Goal: Consume media (video, audio): Consume media (video, audio)

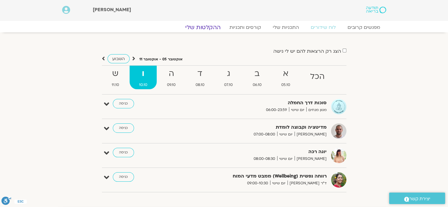
click at [202, 28] on link "ההקלטות שלי" at bounding box center [203, 27] width 50 height 7
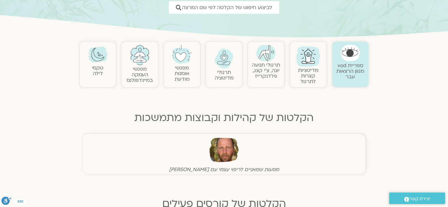
scroll to position [103, 0]
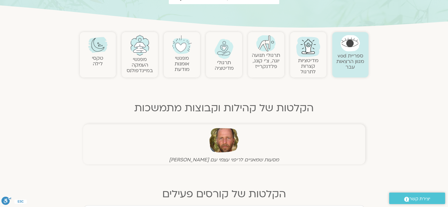
click at [355, 57] on link "ספריית vod מגוון הרצאות עבר" at bounding box center [351, 61] width 28 height 18
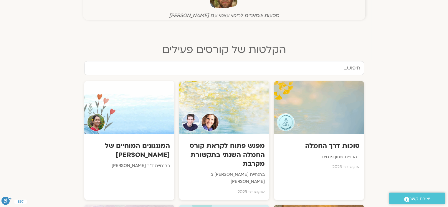
scroll to position [247, 0]
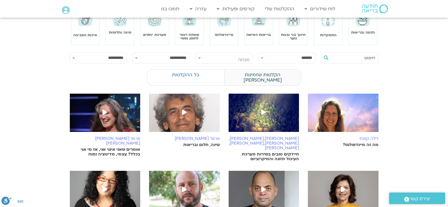
scroll to position [41, 0]
click at [267, 73] on label "הקלטות שזמינות לי" at bounding box center [262, 77] width 77 height 17
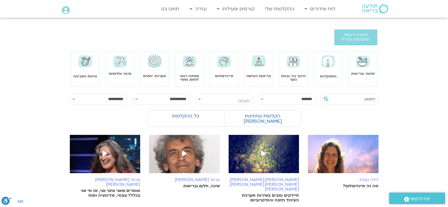
scroll to position [0, 0]
click at [364, 72] on link "תזונה ובריאות" at bounding box center [363, 73] width 24 height 5
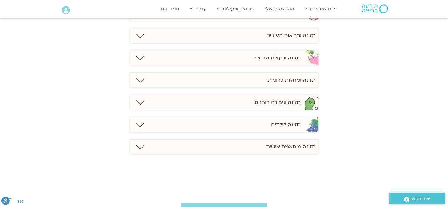
scroll to position [439, 0]
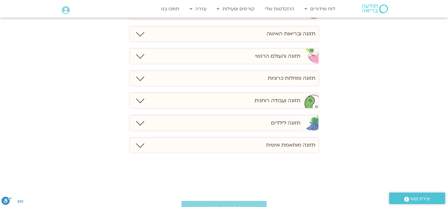
click at [140, 78] on link at bounding box center [140, 77] width 8 height 8
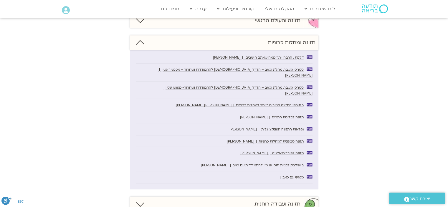
scroll to position [474, 0]
click at [268, 140] on span "תזונה טבעונית למחלות כרוניות | לירון לסר" at bounding box center [265, 142] width 77 height 4
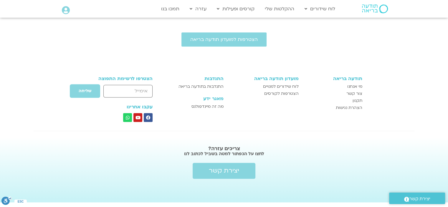
scroll to position [474, 0]
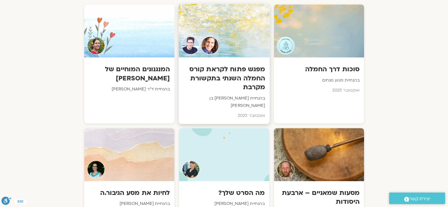
scroll to position [324, 0]
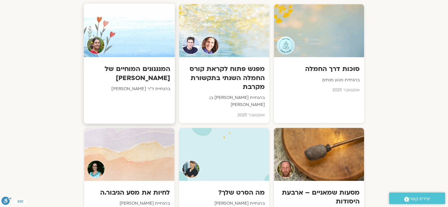
click at [148, 82] on h3 "המנגנונים המוחיים של [PERSON_NAME]" at bounding box center [129, 74] width 82 height 18
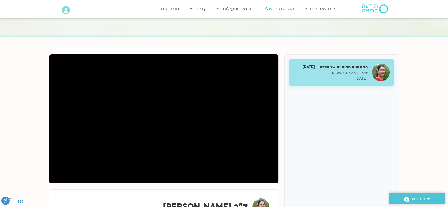
scroll to position [39, 0]
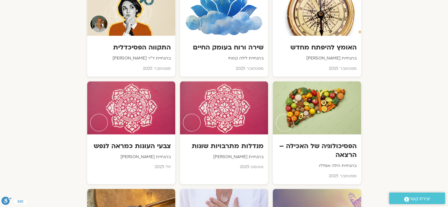
scroll to position [740, 0]
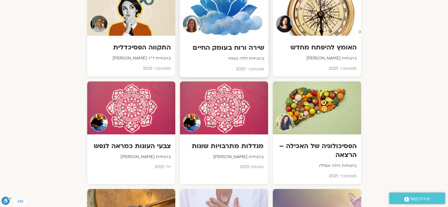
click at [247, 55] on p "בהנחיית לילה קמחי" at bounding box center [224, 58] width 80 height 7
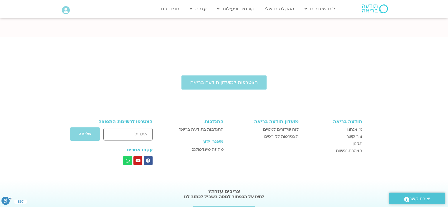
scroll to position [330, 0]
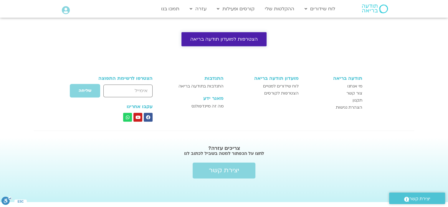
click at [219, 43] on link "הצטרפות למועדון תודעה בריאה" at bounding box center [224, 39] width 85 height 14
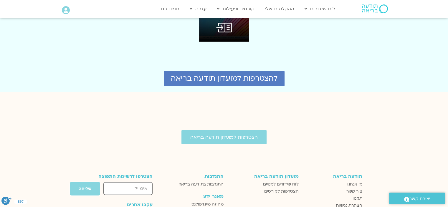
scroll to position [1637, 0]
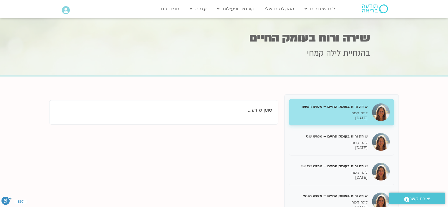
scroll to position [330, 0]
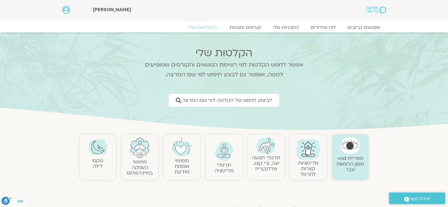
click at [299, 159] on img at bounding box center [308, 149] width 28 height 28
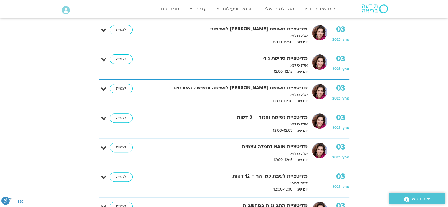
scroll to position [186, 0]
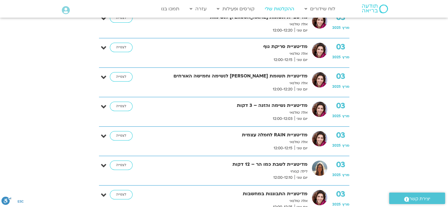
click at [284, 6] on link "ההקלטות שלי" at bounding box center [279, 8] width 35 height 11
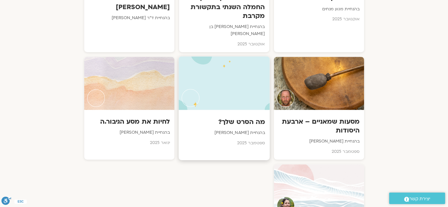
scroll to position [395, 0]
click at [226, 118] on h3 "מה הסרט שלך?" at bounding box center [224, 122] width 82 height 9
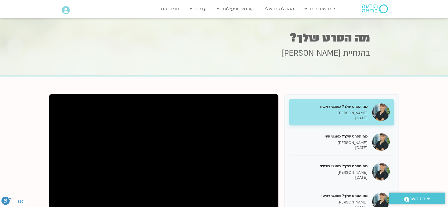
scroll to position [1, 0]
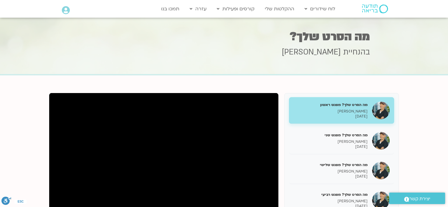
click at [332, 102] on h5 "מה הסרט שלך? מפגש ראשון" at bounding box center [331, 104] width 74 height 5
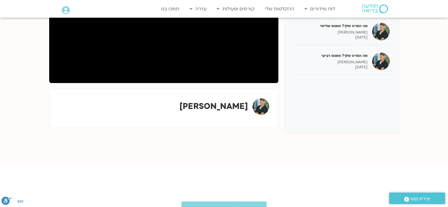
scroll to position [142, 0]
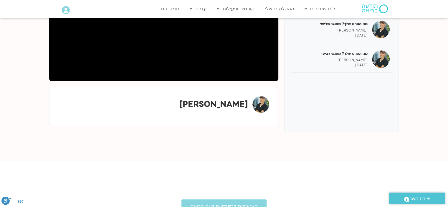
click at [257, 103] on img at bounding box center [261, 104] width 17 height 17
click at [228, 105] on strong "ג'יוואן ארי בוסתן" at bounding box center [213, 104] width 69 height 11
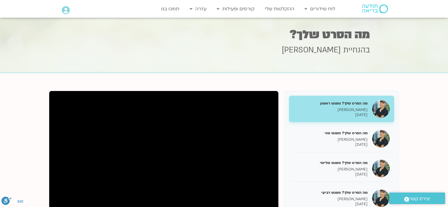
scroll to position [0, 0]
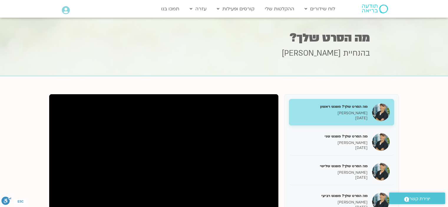
scroll to position [1, 0]
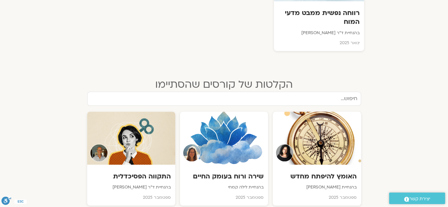
scroll to position [395, 0]
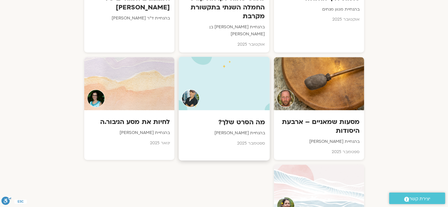
click at [235, 92] on div at bounding box center [224, 84] width 91 height 54
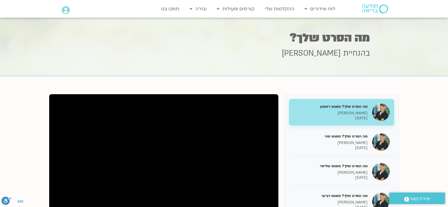
click at [369, 7] on img at bounding box center [375, 8] width 26 height 9
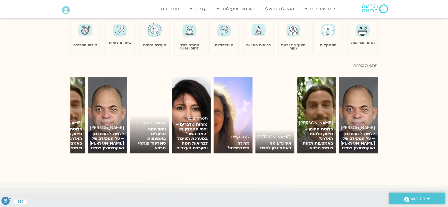
scroll to position [391, 0]
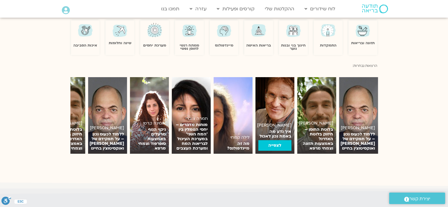
click at [279, 143] on link "לצפייה" at bounding box center [274, 145] width 33 height 11
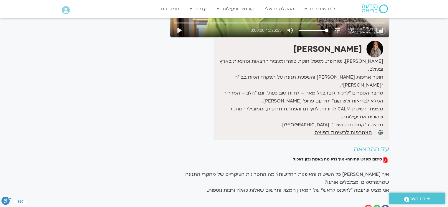
scroll to position [147, 0]
click at [316, 157] on span "סיכום מפגש פתיחה+ איך נדע מה באמת נכון לאכול" at bounding box center [337, 159] width 89 height 5
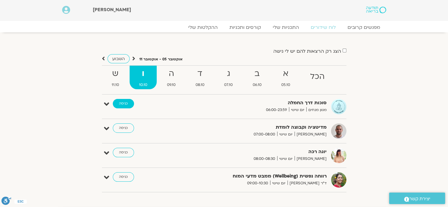
click at [122, 104] on link "כניסה" at bounding box center [123, 103] width 21 height 9
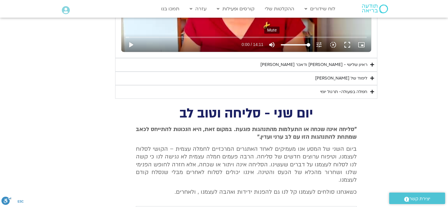
scroll to position [402, 0]
click at [373, 90] on icon "Accordion. Open links with Enter or Space, close with Escape, and navigate with…" at bounding box center [372, 92] width 4 height 4
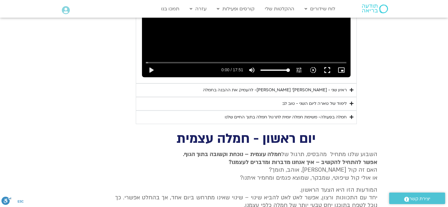
scroll to position [717, 0]
click at [351, 115] on icon "Accordion. Open links with Enter or Space, close with Escape, and navigate with…" at bounding box center [352, 117] width 4 height 4
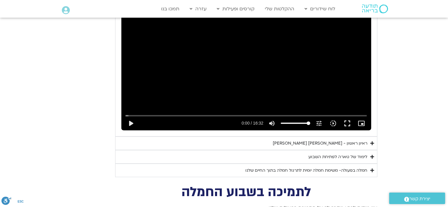
scroll to position [1037, 0]
click at [372, 168] on icon "Accordion. Open links with Enter or Space, close with Escape, and navigate with…" at bounding box center [372, 170] width 4 height 4
click at [0, 0] on icon "Accordion. Open links with Enter or Space, close with Escape, and navigate with…" at bounding box center [0, 0] width 0 height 0
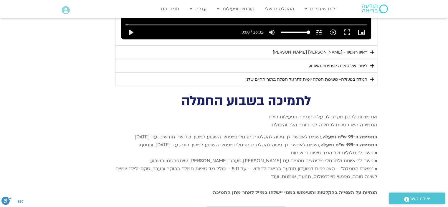
scroll to position [1130, 0]
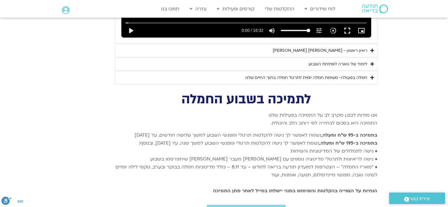
click at [371, 75] on icon "Accordion. Open links with Enter or Space, close with Escape, and navigate with…" at bounding box center [372, 77] width 4 height 4
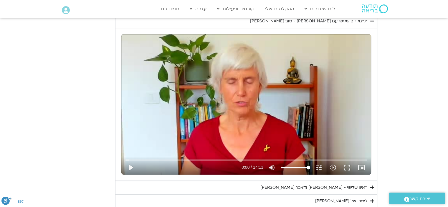
scroll to position [279, 0]
click at [347, 166] on button "fullscreen" at bounding box center [347, 167] width 14 height 14
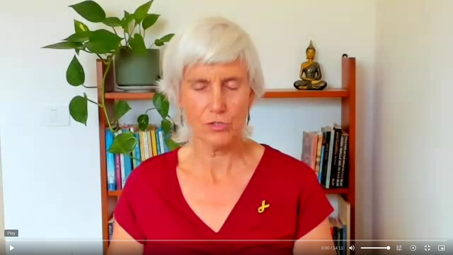
click at [11, 207] on button "play_arrow" at bounding box center [11, 247] width 14 height 14
type input "1.991325"
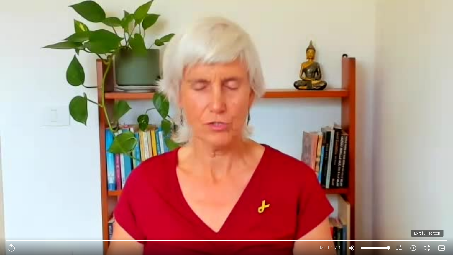
click at [426, 207] on button "fullscreen_exit" at bounding box center [427, 247] width 14 height 14
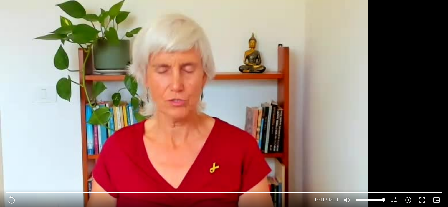
scroll to position [334, 0]
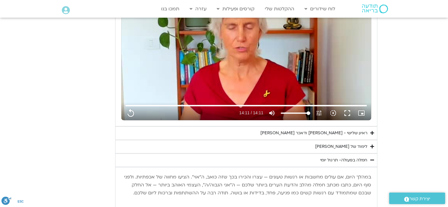
click at [358, 146] on div "לימוד של טארה" at bounding box center [341, 146] width 52 height 7
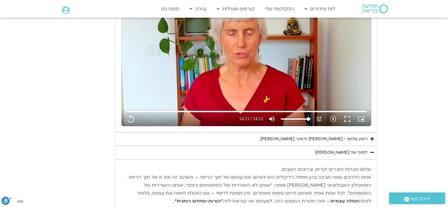
scroll to position [328, 0]
click at [370, 137] on icon "Accordion. Open links with Enter or Space, close with Escape, and navigate with…" at bounding box center [372, 139] width 4 height 4
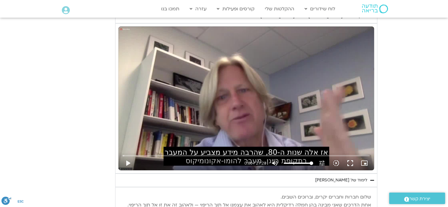
scroll to position [455, 0]
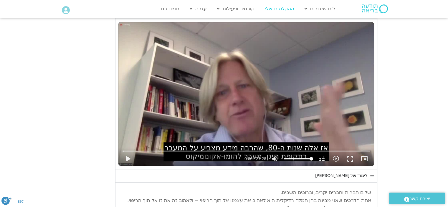
type input "851.4"
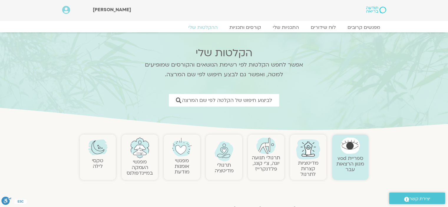
click at [66, 10] on icon at bounding box center [66, 10] width 8 height 8
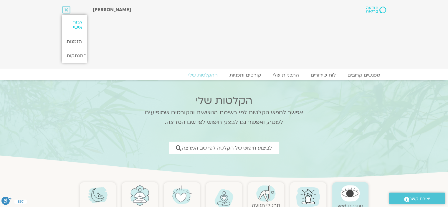
click at [75, 21] on link "אזור אישי" at bounding box center [74, 24] width 25 height 19
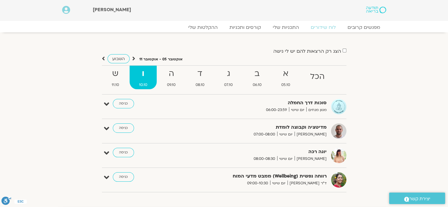
click at [65, 11] on icon at bounding box center [66, 10] width 8 height 8
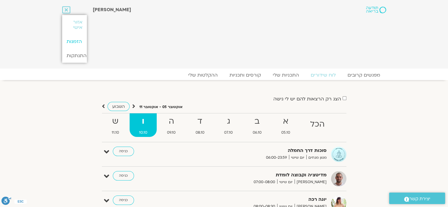
click at [74, 42] on link "הזמנות" at bounding box center [74, 41] width 25 height 14
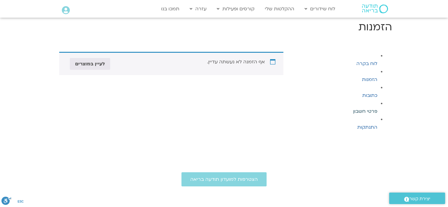
click at [369, 112] on link "פרטי חשבון" at bounding box center [365, 111] width 24 height 6
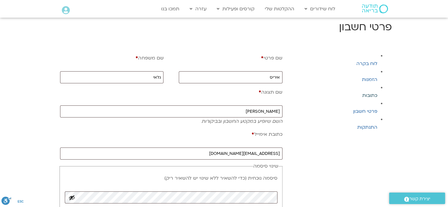
click at [367, 97] on link "כתובות" at bounding box center [369, 95] width 15 height 6
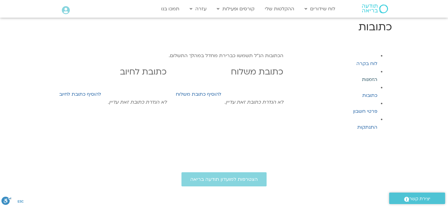
click at [368, 80] on link "הזמנות" at bounding box center [369, 79] width 15 height 6
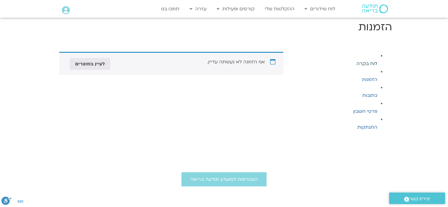
click at [366, 61] on link "לוח בקרה" at bounding box center [367, 63] width 21 height 6
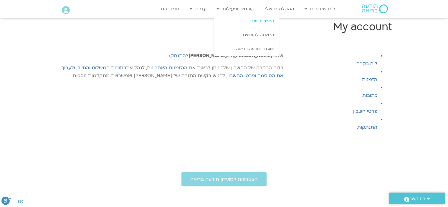
click at [257, 20] on link "התכניות שלי" at bounding box center [246, 21] width 65 height 14
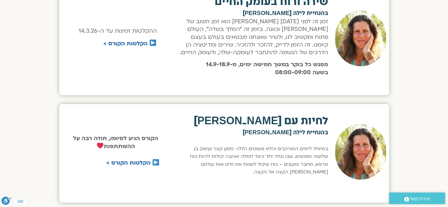
scroll to position [254, 0]
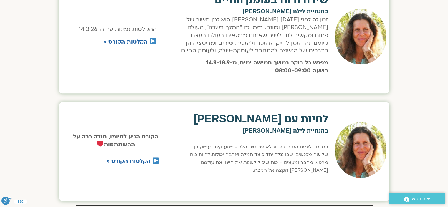
click at [257, 20] on p "זמן זה לפני [DATE] [PERSON_NAME] הוא זמן חשוב של [PERSON_NAME] וכוונה. בזמן זה …" at bounding box center [252, 35] width 151 height 39
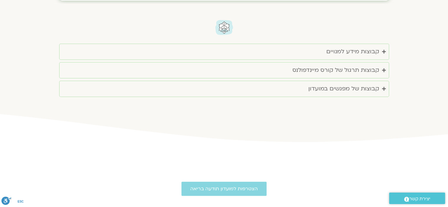
scroll to position [624, 0]
click at [381, 85] on summary "קבוצות של מפגשים במועדון" at bounding box center [224, 88] width 330 height 16
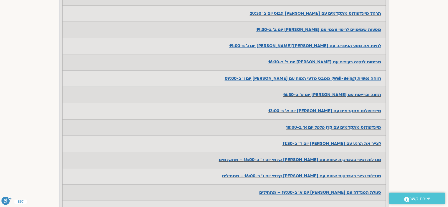
scroll to position [767, 0]
click at [352, 93] on strong "תזונה ובריאות עם [PERSON_NAME] יום א' ב-16:30" at bounding box center [332, 95] width 98 height 6
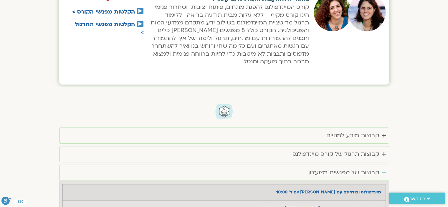
scroll to position [527, 0]
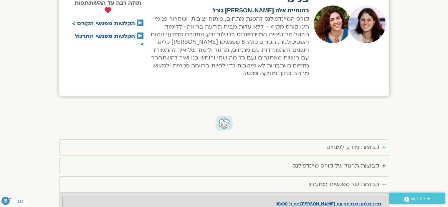
click at [384, 146] on icon "Accordion. Open links with Enter or Space, close with Escape, and navigate with…" at bounding box center [384, 147] width 4 height 4
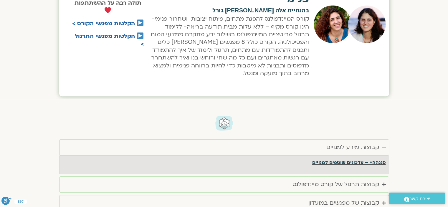
click at [359, 162] on link "סנגהה+ – עדכונים שוטפים למנויים" at bounding box center [349, 162] width 74 height 6
